Goal: Task Accomplishment & Management: Manage account settings

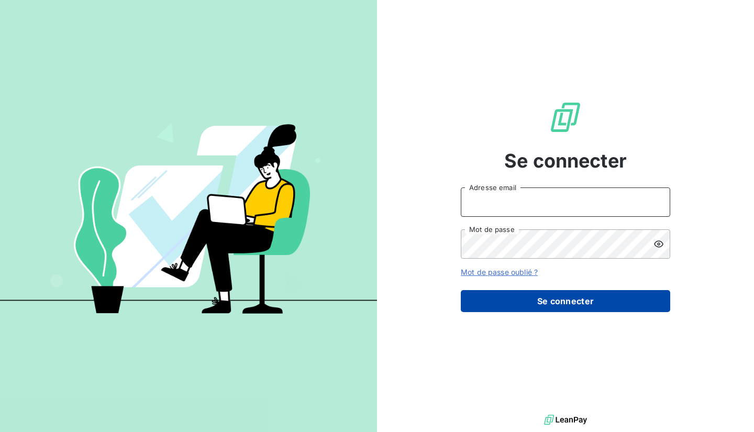
type input "[EMAIL_ADDRESS][DOMAIN_NAME]"
click at [492, 299] on button "Se connecter" at bounding box center [565, 301] width 209 height 22
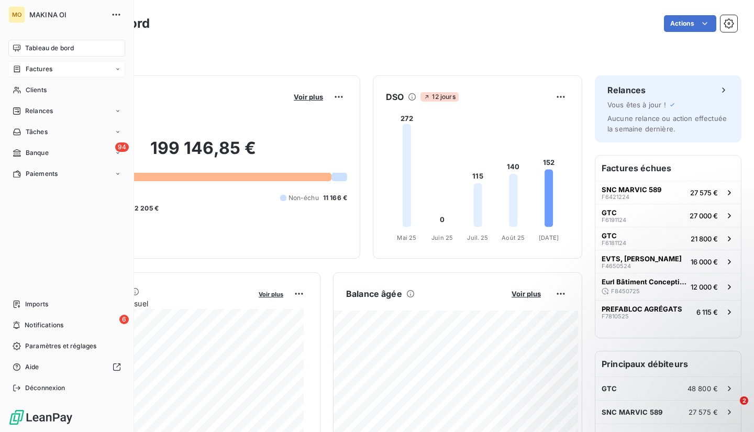
click at [45, 68] on span "Factures" at bounding box center [39, 68] width 27 height 9
click at [46, 92] on span "Factures" at bounding box center [38, 89] width 27 height 9
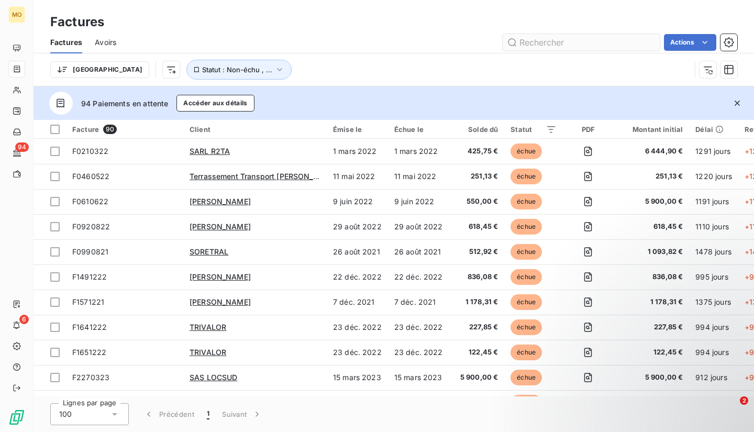
click at [564, 40] on input "text" at bounding box center [581, 42] width 157 height 17
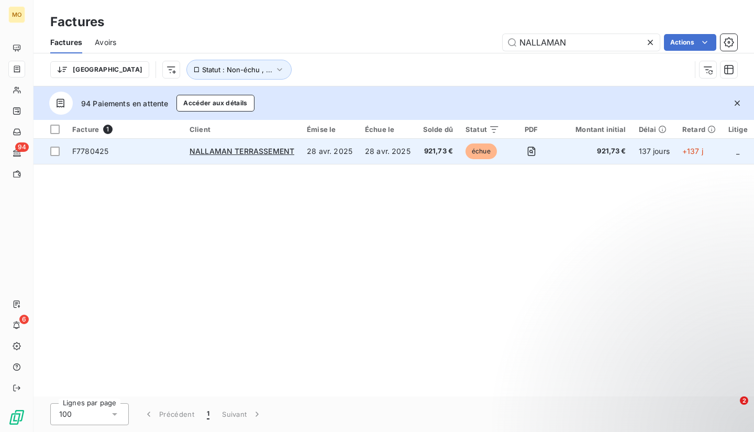
type input "NALLAMAN"
click at [339, 153] on td "28 avr. 2025" at bounding box center [330, 151] width 58 height 25
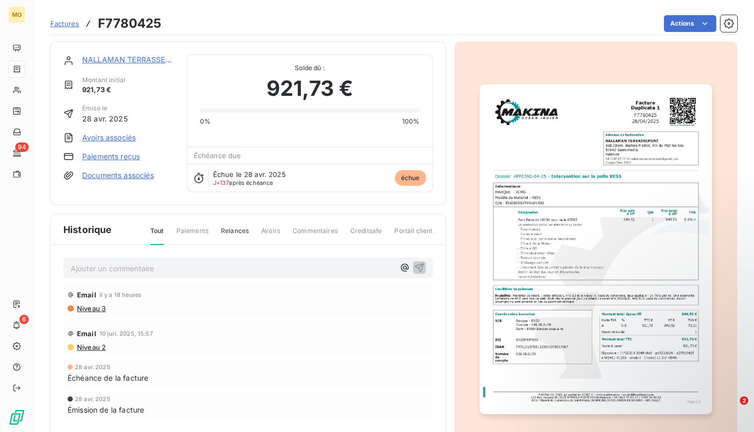
scroll to position [41, 0]
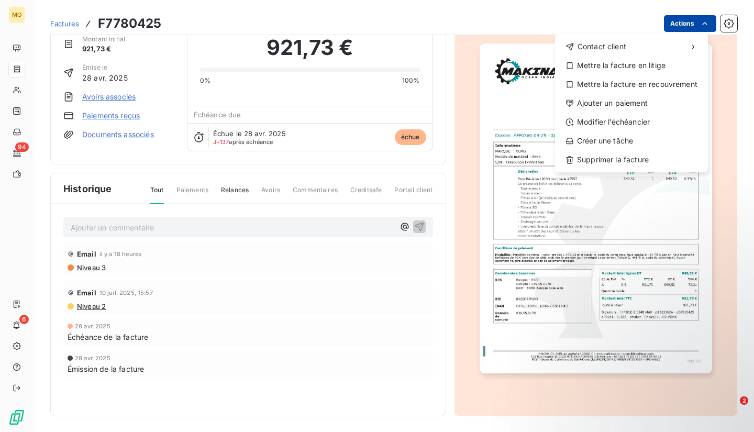
click at [702, 15] on html "MO 94 6 Factures F7780425 Actions Contact client Mettre la facture en litige Me…" at bounding box center [377, 216] width 754 height 432
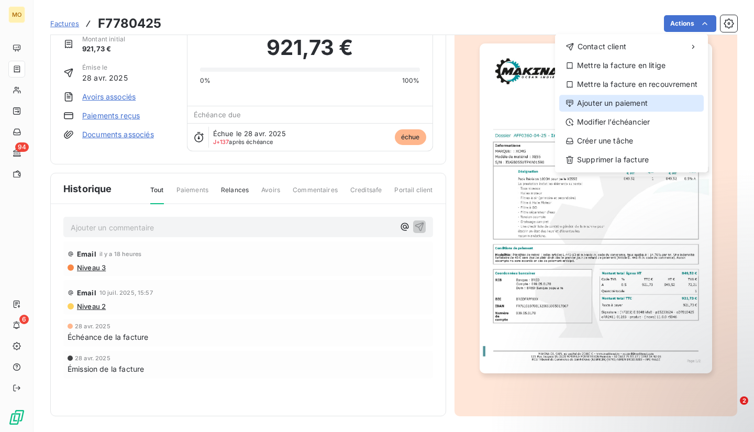
click at [619, 108] on div "Ajouter un paiement" at bounding box center [631, 103] width 145 height 17
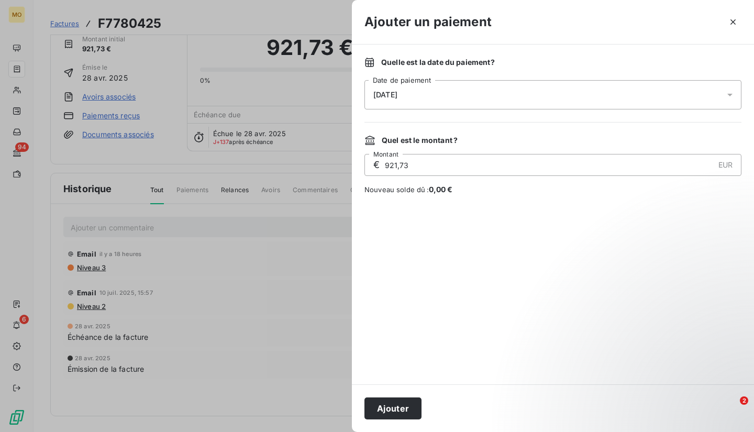
click at [384, 92] on span "[DATE]" at bounding box center [385, 95] width 24 height 8
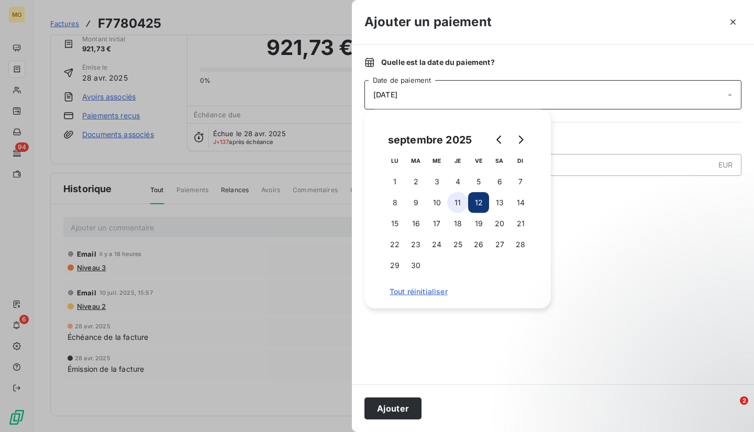
click at [459, 198] on button "11" at bounding box center [457, 202] width 21 height 21
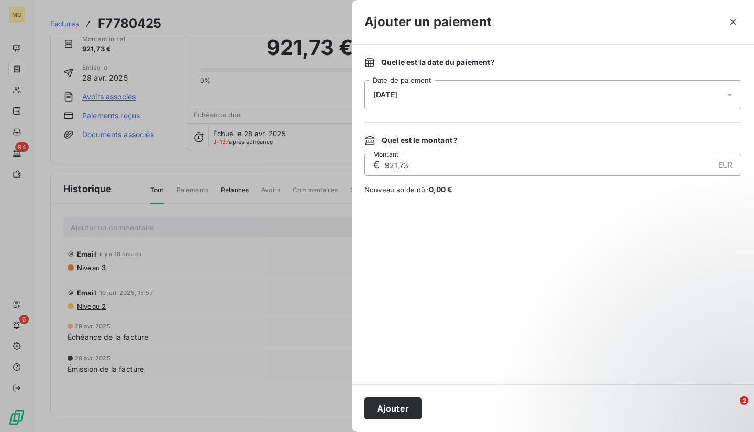
click at [568, 184] on div "Quel est le montant ? € 921,73 EUR Montant Nouveau solde dû : 0,00 €" at bounding box center [552, 165] width 377 height 60
click at [392, 165] on input "921,73" at bounding box center [549, 164] width 330 height 21
type input "471,73"
click at [393, 407] on button "Ajouter" at bounding box center [392, 408] width 57 height 22
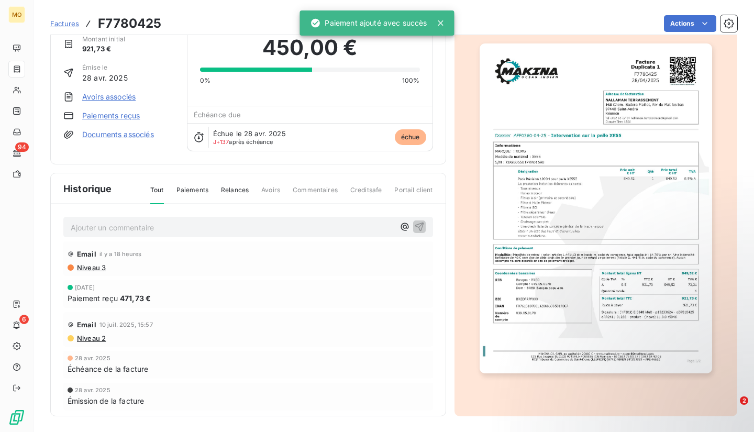
scroll to position [0, 0]
